Goal: Transaction & Acquisition: Purchase product/service

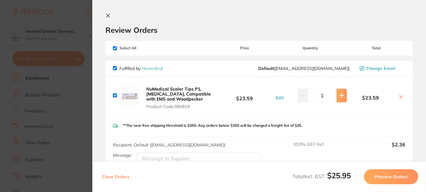
click at [341, 95] on icon at bounding box center [342, 95] width 5 height 5
type input "2"
click at [108, 14] on icon at bounding box center [108, 15] width 5 height 5
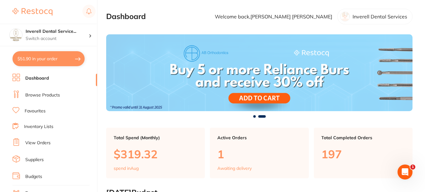
click at [42, 95] on link "Browse Products" at bounding box center [42, 95] width 35 height 6
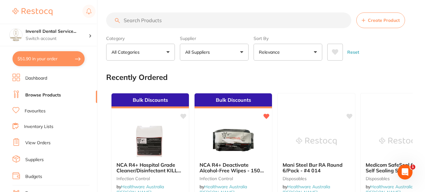
click at [128, 21] on input "search" at bounding box center [228, 20] width 245 height 16
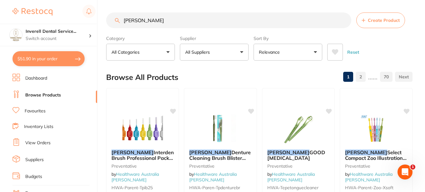
type input "[PERSON_NAME]"
click at [242, 52] on button "All Suppliers" at bounding box center [214, 52] width 69 height 17
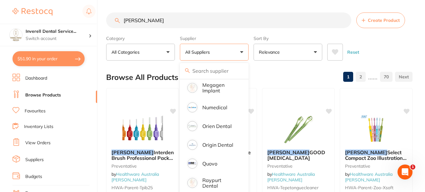
scroll to position [406, 0]
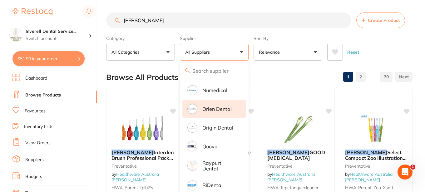
click at [221, 111] on p "Orien dental" at bounding box center [216, 109] width 29 height 6
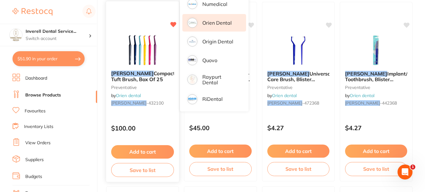
scroll to position [94, 0]
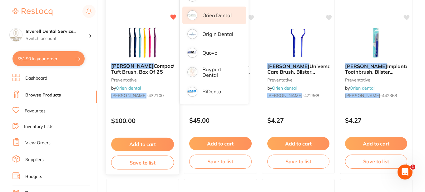
click at [154, 144] on button "Add to cart" at bounding box center [142, 144] width 63 height 13
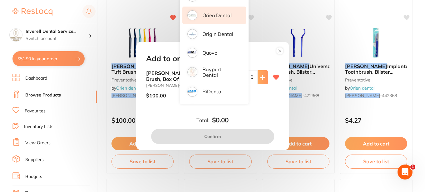
click at [260, 76] on icon at bounding box center [262, 77] width 5 height 5
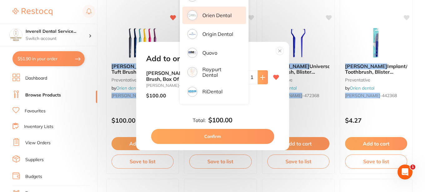
scroll to position [0, 0]
click at [262, 77] on icon at bounding box center [262, 77] width 4 height 4
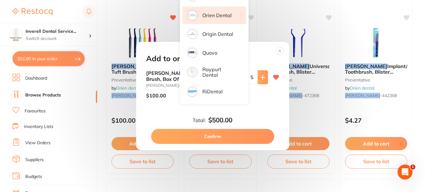
click at [262, 76] on icon at bounding box center [262, 77] width 5 height 5
type input "6"
click at [222, 135] on button "Confirm" at bounding box center [212, 136] width 123 height 15
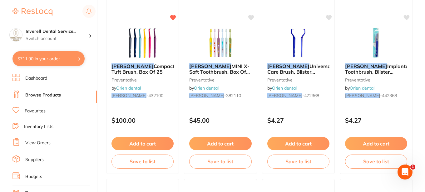
click at [43, 59] on button "$711.90 in your order" at bounding box center [48, 58] width 72 height 15
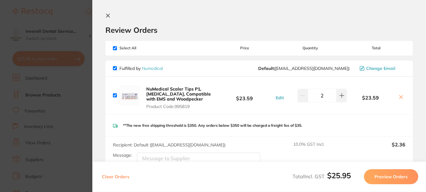
checkbox input "true"
click at [341, 95] on icon at bounding box center [342, 95] width 5 height 5
click at [107, 16] on icon at bounding box center [108, 15] width 5 height 5
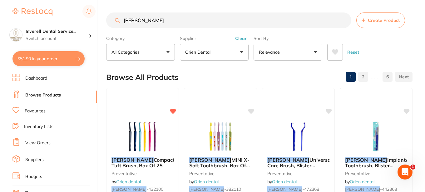
click at [58, 57] on button "$51.90 in your order" at bounding box center [48, 58] width 72 height 15
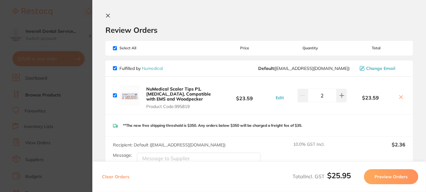
type input "1"
click at [108, 15] on icon at bounding box center [108, 15] width 5 height 5
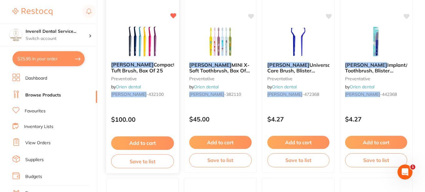
scroll to position [127, 0]
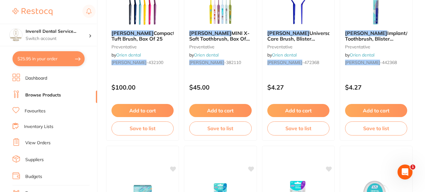
click at [144, 109] on button "Add to cart" at bounding box center [142, 110] width 62 height 13
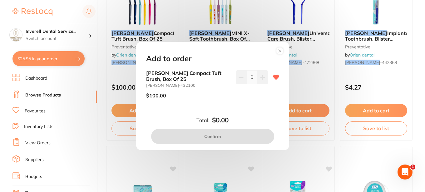
click at [262, 76] on icon at bounding box center [262, 77] width 5 height 5
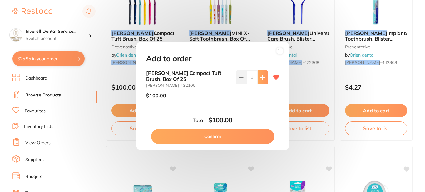
click at [262, 76] on icon at bounding box center [262, 77] width 5 height 5
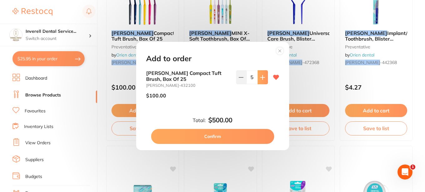
click at [262, 76] on icon at bounding box center [262, 77] width 5 height 5
type input "6"
click at [223, 136] on button "Confirm" at bounding box center [212, 136] width 123 height 15
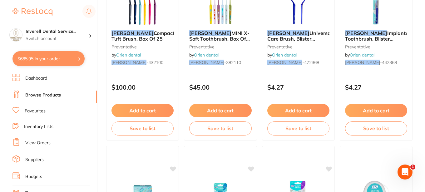
click at [71, 56] on button "$685.95 in your order" at bounding box center [48, 58] width 72 height 15
checkbox input "true"
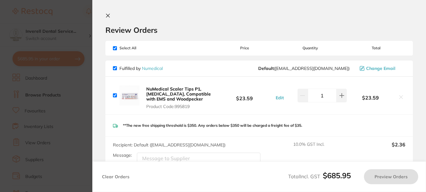
checkbox input "true"
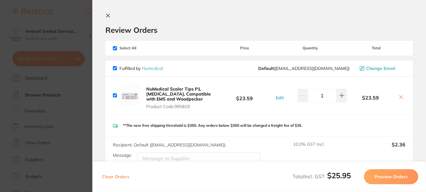
click at [108, 14] on icon at bounding box center [108, 15] width 5 height 5
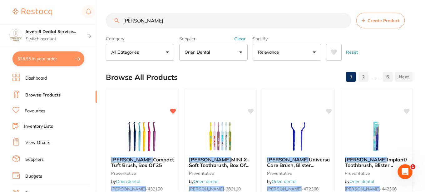
scroll to position [127, 0]
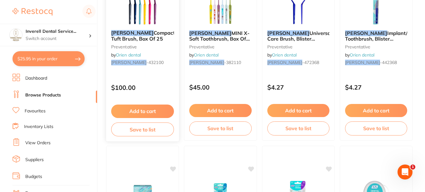
click at [160, 110] on button "Add to cart" at bounding box center [142, 111] width 63 height 13
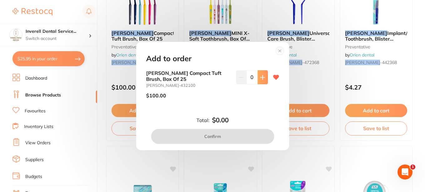
click at [261, 76] on icon at bounding box center [262, 77] width 4 height 4
click at [262, 77] on icon at bounding box center [262, 77] width 5 height 5
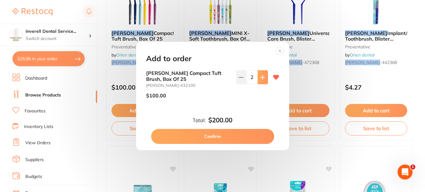
scroll to position [0, 0]
click at [262, 77] on icon at bounding box center [262, 77] width 5 height 5
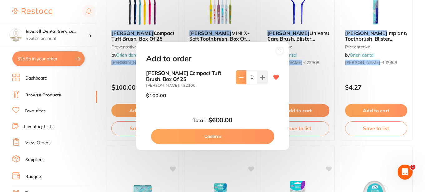
click at [242, 75] on icon at bounding box center [240, 77] width 5 height 5
type input "5"
click at [227, 135] on button "Confirm" at bounding box center [212, 136] width 123 height 15
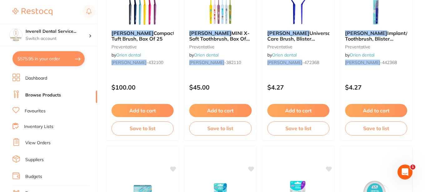
click at [21, 60] on button "$575.95 in your order" at bounding box center [48, 58] width 72 height 15
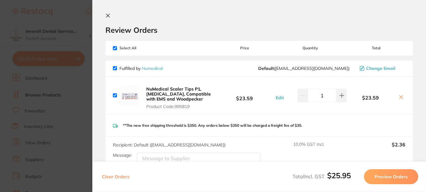
click at [106, 15] on icon at bounding box center [108, 15] width 5 height 5
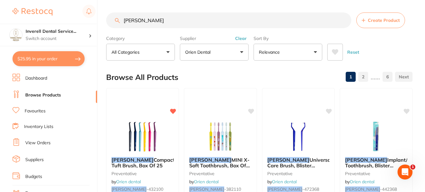
checkbox input "false"
type input "2"
click at [49, 58] on button "$1,371.90 in your order" at bounding box center [48, 58] width 72 height 15
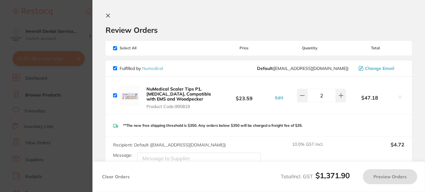
checkbox input "true"
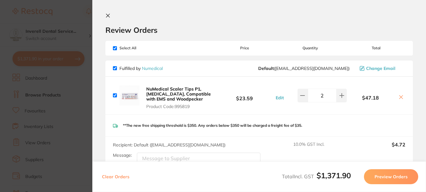
scroll to position [156, 0]
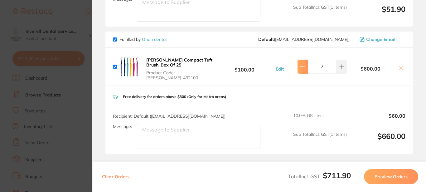
type input "6"
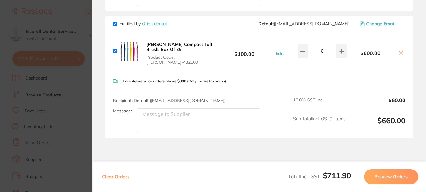
scroll to position [184, 0]
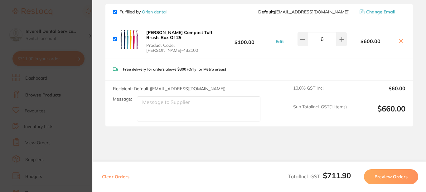
click at [391, 177] on button "Preview Orders" at bounding box center [391, 176] width 54 height 15
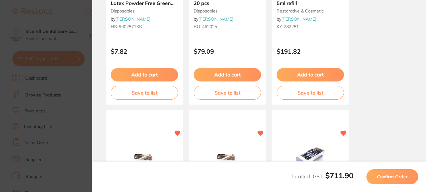
scroll to position [0, 0]
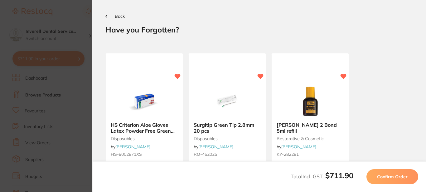
click at [400, 178] on span "Confirm Order" at bounding box center [392, 177] width 31 height 6
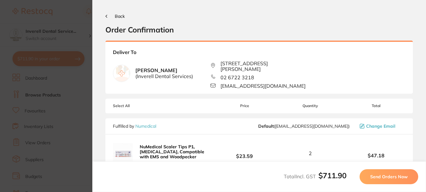
click at [383, 176] on span "Send Orders Now" at bounding box center [389, 177] width 37 height 6
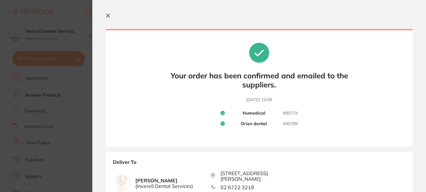
click at [108, 16] on icon at bounding box center [107, 15] width 3 height 3
